Goal: Check status

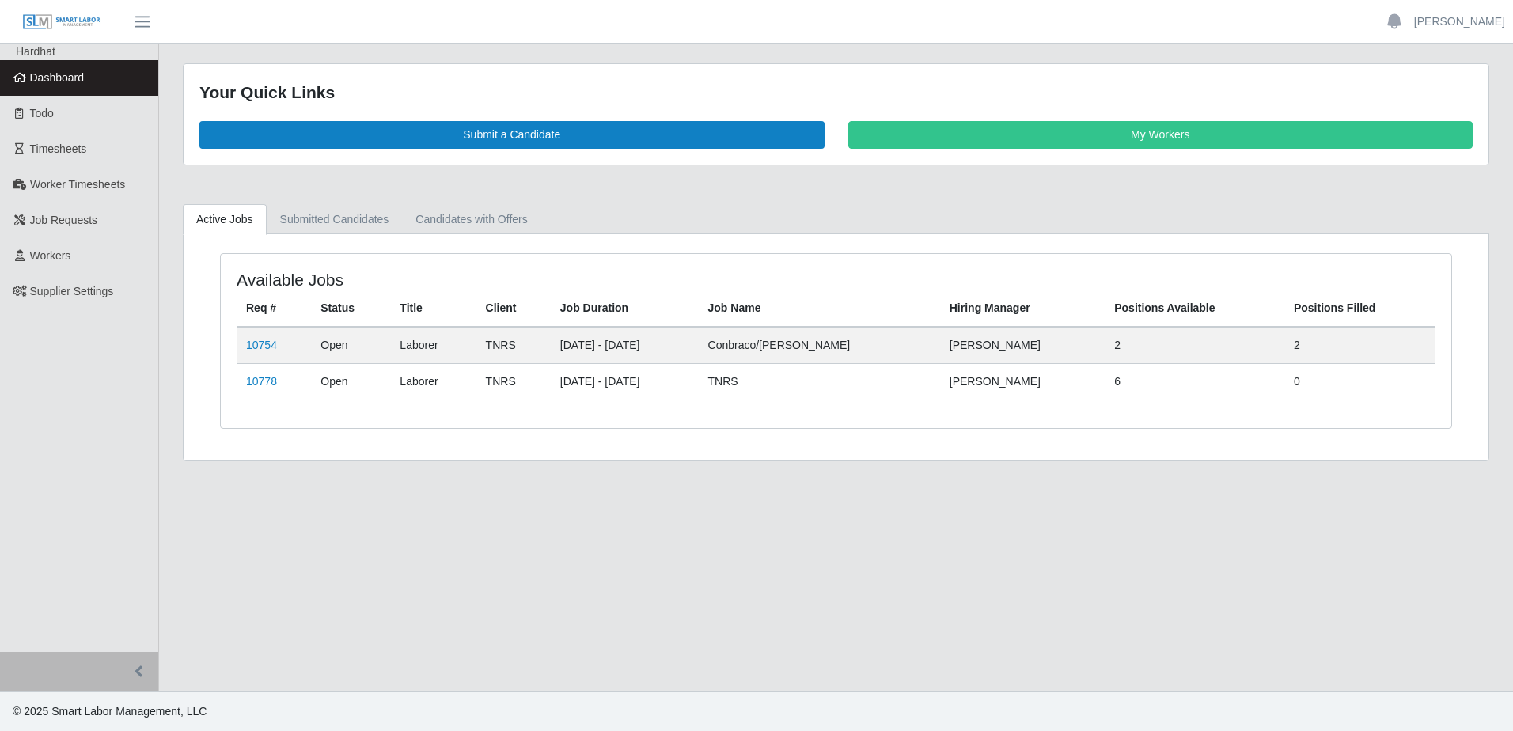
click at [276, 342] on td "10754" at bounding box center [274, 345] width 74 height 37
click at [273, 344] on link "10754" at bounding box center [261, 345] width 31 height 13
click at [278, 382] on td "10778" at bounding box center [274, 381] width 74 height 36
click at [268, 380] on link "10778" at bounding box center [261, 381] width 31 height 13
click at [263, 378] on link "10778" at bounding box center [261, 381] width 31 height 13
